Goal: Complete application form: Complete application form

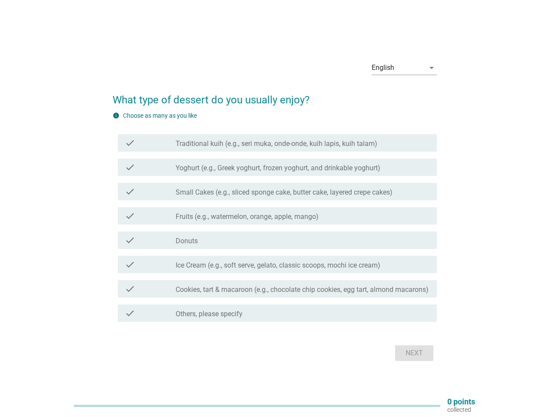
click at [275, 209] on div "check check_box_outline_blank Fruits (e.g., watermelon, orange, apple, mango)" at bounding box center [277, 215] width 319 height 17
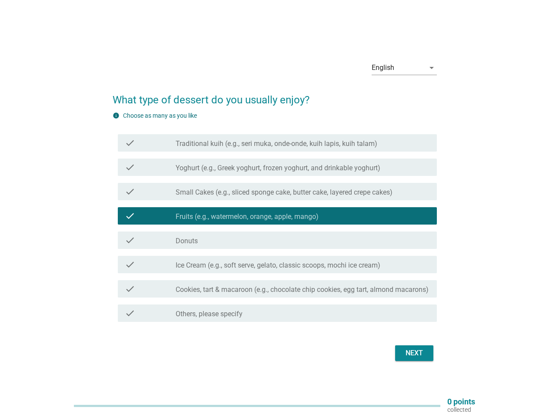
click at [404, 68] on div "English" at bounding box center [398, 68] width 53 height 14
click at [275, 218] on label "Fruits (e.g., watermelon, orange, apple, mango)" at bounding box center [247, 217] width 143 height 9
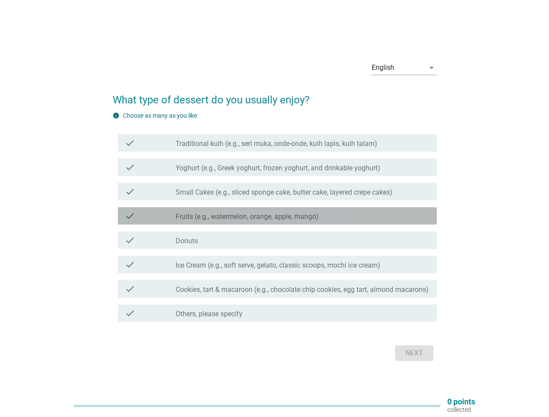
click at [277, 143] on label "Traditional kuih (e.g., seri muka, onde-onde, kuih lapis, kuih talam)" at bounding box center [277, 144] width 202 height 9
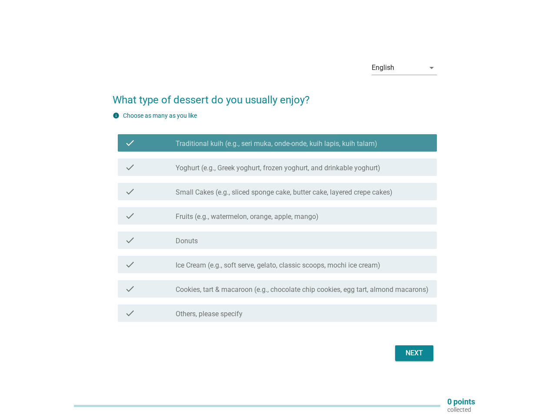
click at [277, 143] on label "Traditional kuih (e.g., seri muka, onde-onde, kuih lapis, kuih talam)" at bounding box center [277, 144] width 202 height 9
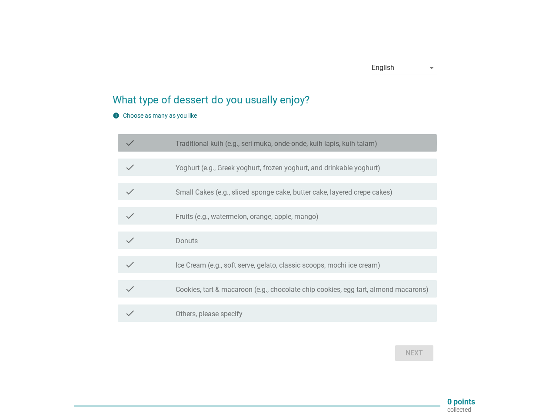
click at [276, 144] on label "Traditional kuih (e.g., seri muka, onde-onde, kuih lapis, kuih talam)" at bounding box center [277, 144] width 202 height 9
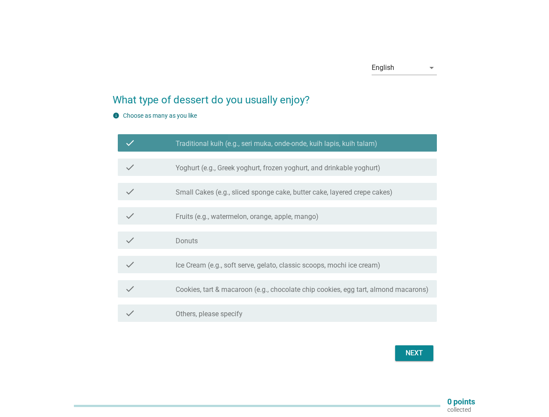
click at [276, 144] on label "Traditional kuih (e.g., seri muka, onde-onde, kuih lapis, kuih talam)" at bounding box center [277, 144] width 202 height 9
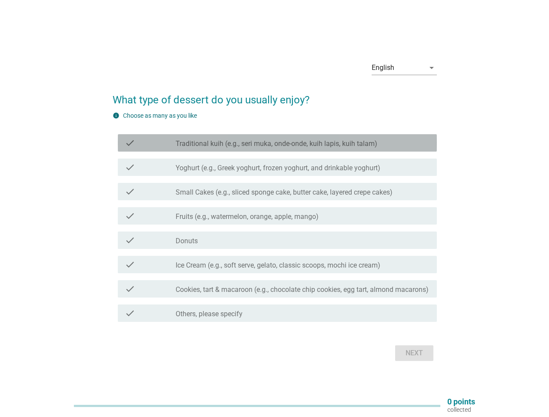
click at [277, 167] on label "Yoghurt (e.g., Greek yoghurt, frozen yoghurt, and drinkable yoghurt)" at bounding box center [278, 168] width 205 height 9
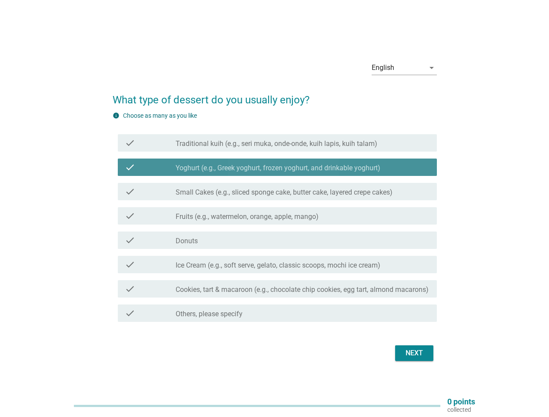
click at [277, 167] on label "Yoghurt (e.g., Greek yoghurt, frozen yoghurt, and drinkable yoghurt)" at bounding box center [278, 168] width 205 height 9
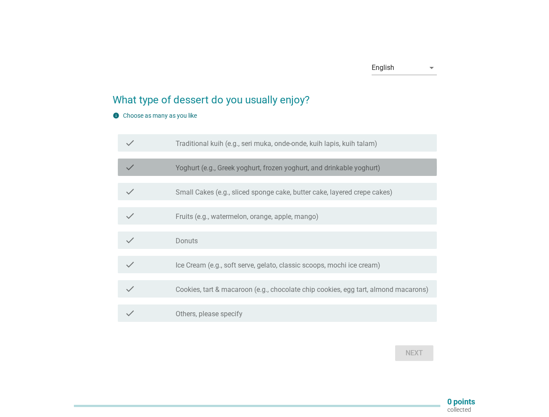
click at [278, 168] on label "Yoghurt (e.g., Greek yoghurt, frozen yoghurt, and drinkable yoghurt)" at bounding box center [278, 168] width 205 height 9
